Goal: Transaction & Acquisition: Purchase product/service

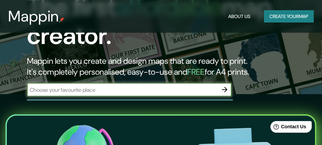
scroll to position [72, 0]
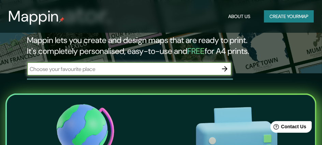
click at [162, 71] on input "text" at bounding box center [122, 69] width 191 height 8
type input "juliaca"
click at [225, 71] on icon "button" at bounding box center [224, 68] width 5 height 5
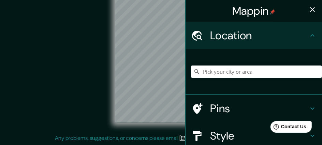
scroll to position [18, 0]
click at [241, 74] on input "Pick your city or area" at bounding box center [256, 71] width 131 height 12
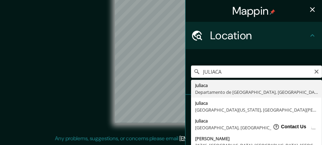
type input "Juliaca, [GEOGRAPHIC_DATA], [GEOGRAPHIC_DATA]"
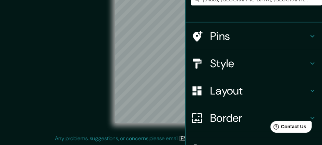
scroll to position [73, 0]
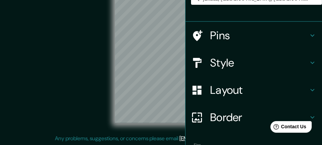
click at [311, 62] on icon at bounding box center [312, 63] width 8 height 8
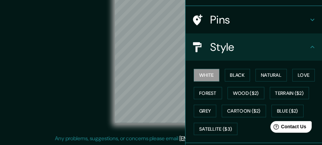
scroll to position [39, 0]
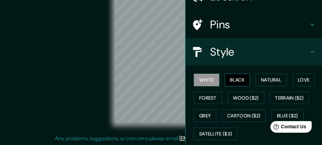
click at [241, 80] on button "Black" at bounding box center [238, 80] width 26 height 13
click at [212, 81] on button "White" at bounding box center [207, 80] width 26 height 13
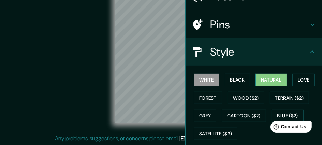
click at [272, 78] on button "Natural" at bounding box center [270, 80] width 31 height 13
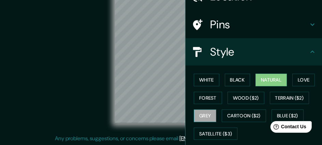
click at [209, 114] on button "Grey" at bounding box center [205, 115] width 23 height 13
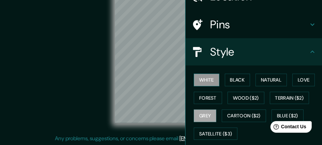
click at [210, 81] on button "White" at bounding box center [207, 80] width 26 height 13
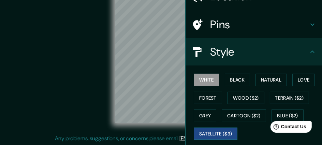
click at [221, 133] on button "Satellite ($3)" at bounding box center [216, 134] width 44 height 13
click at [211, 81] on button "White" at bounding box center [207, 80] width 26 height 13
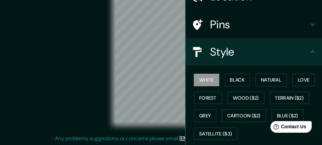
click at [312, 51] on icon at bounding box center [312, 51] width 4 height 2
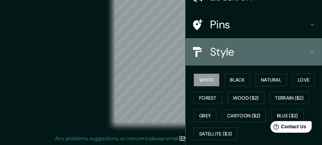
click at [312, 53] on icon at bounding box center [312, 52] width 8 height 8
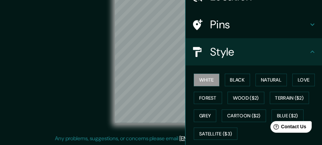
click at [314, 51] on icon at bounding box center [312, 52] width 8 height 8
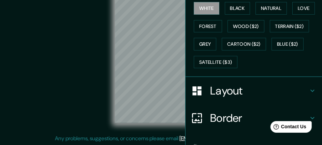
click at [313, 88] on icon at bounding box center [312, 91] width 8 height 8
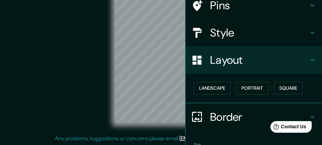
scroll to position [64, 0]
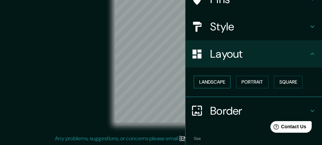
click at [219, 83] on button "Landscape" at bounding box center [212, 82] width 37 height 13
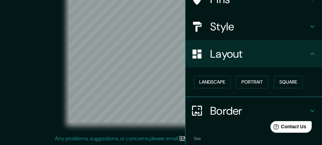
click at [313, 53] on icon at bounding box center [312, 54] width 4 height 2
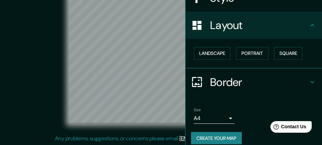
scroll to position [103, 0]
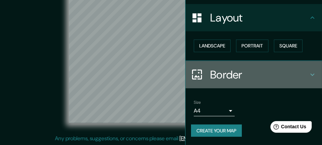
click at [313, 73] on icon at bounding box center [312, 74] width 4 height 2
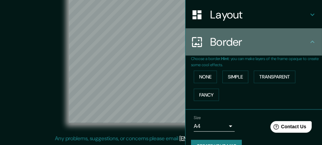
click at [314, 43] on icon at bounding box center [312, 42] width 8 height 8
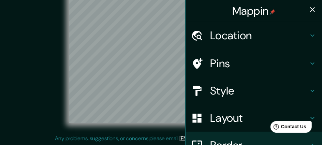
scroll to position [0, 0]
click at [313, 64] on icon at bounding box center [312, 63] width 8 height 8
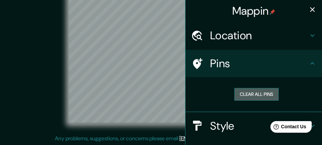
click at [245, 92] on button "Clear all pins" at bounding box center [256, 94] width 44 height 13
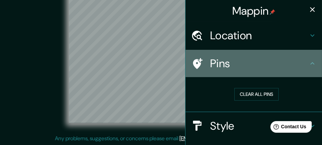
click at [201, 61] on icon at bounding box center [198, 63] width 10 height 11
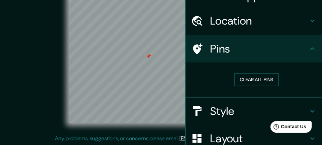
scroll to position [1, 0]
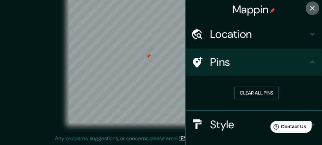
click at [310, 8] on icon "button" at bounding box center [312, 8] width 5 height 5
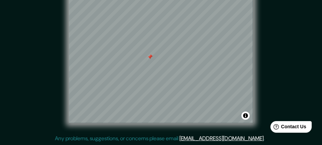
click at [277, 62] on div "© Mapbox © OpenStreetMap Improve this map" at bounding box center [161, 58] width 290 height 131
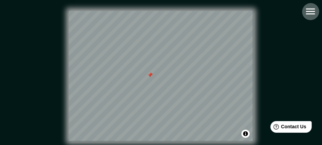
click at [306, 11] on icon "button" at bounding box center [310, 12] width 9 height 6
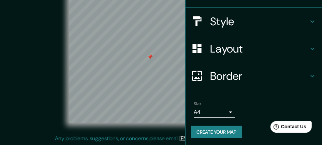
scroll to position [109, 0]
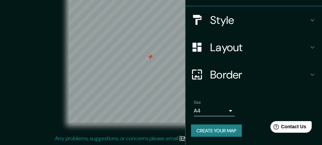
click at [222, 124] on button "Create your map" at bounding box center [216, 130] width 51 height 13
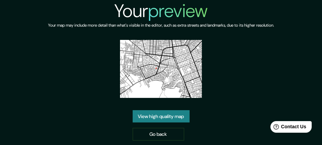
click at [160, 61] on img at bounding box center [161, 69] width 82 height 58
click at [150, 117] on link "View high quality map" at bounding box center [161, 116] width 57 height 13
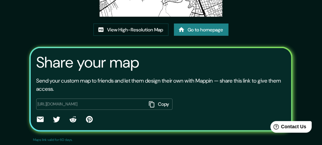
scroll to position [108, 0]
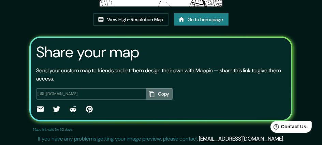
click at [152, 93] on button "Copy" at bounding box center [159, 93] width 27 height 11
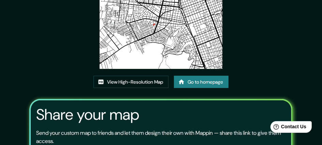
scroll to position [36, 0]
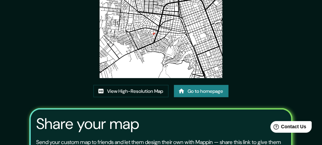
click at [191, 91] on link "Go to homepage" at bounding box center [201, 91] width 55 height 13
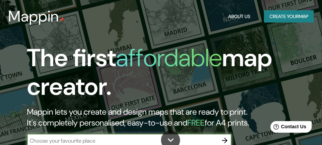
click at [288, 19] on button "Create your map" at bounding box center [289, 16] width 50 height 13
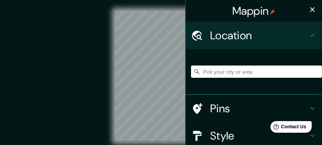
click at [252, 70] on input "Pick your city or area" at bounding box center [256, 71] width 131 height 12
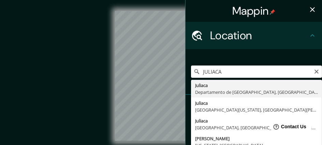
type input "Juliaca, [GEOGRAPHIC_DATA], [GEOGRAPHIC_DATA]"
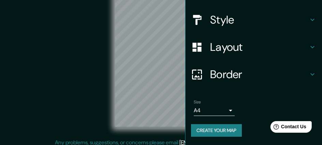
scroll to position [18, 0]
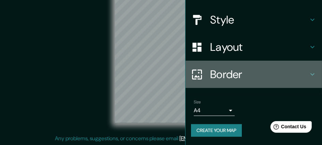
click at [312, 73] on icon at bounding box center [312, 74] width 4 height 2
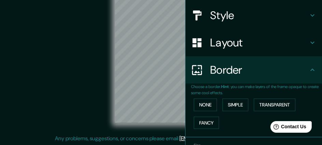
scroll to position [74, 0]
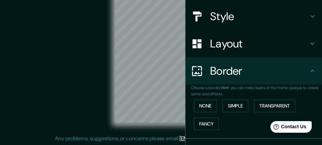
click at [236, 106] on button "Simple" at bounding box center [235, 106] width 26 height 13
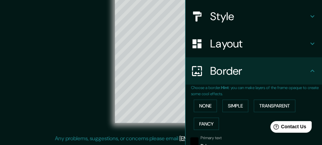
click at [312, 44] on icon at bounding box center [312, 44] width 4 height 2
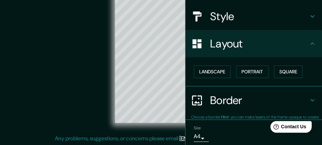
type input "22"
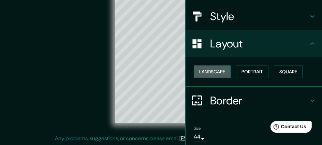
click at [219, 71] on button "Landscape" at bounding box center [212, 71] width 37 height 13
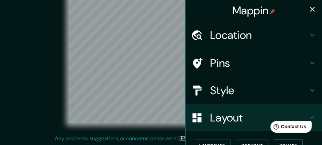
scroll to position [0, 0]
click at [199, 60] on icon at bounding box center [198, 63] width 10 height 11
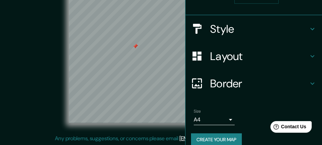
scroll to position [109, 0]
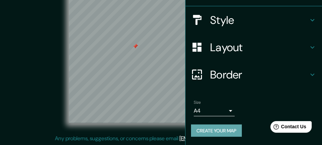
click at [227, 126] on button "Create your map" at bounding box center [216, 130] width 51 height 13
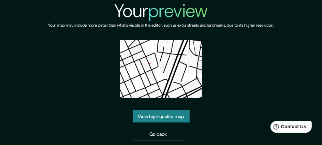
click at [164, 116] on link "View high quality map" at bounding box center [161, 116] width 57 height 13
